Goal: Navigation & Orientation: Find specific page/section

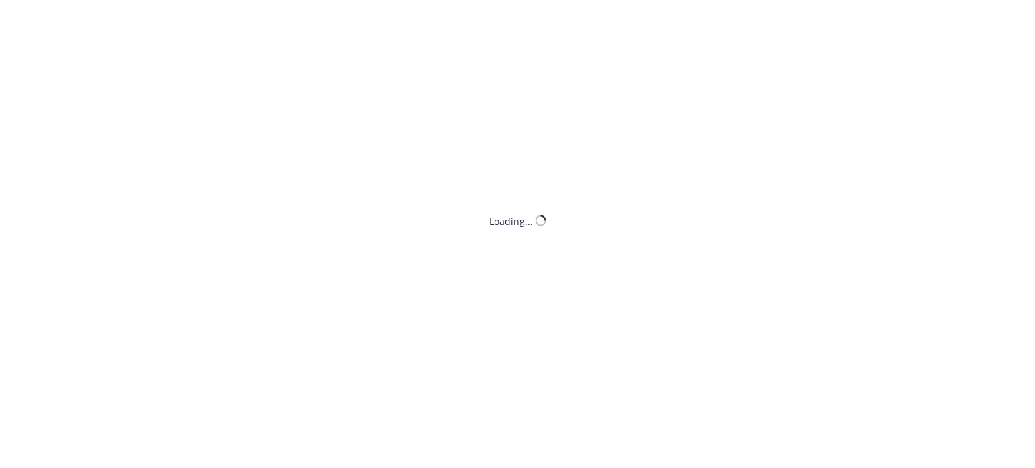
click at [84, 0] on html "Loading... /employee/d2c4f47a-16b8-4b97-8a7c-fc2c1a670585/overview" at bounding box center [517, 0] width 1035 height 0
